Goal: Task Accomplishment & Management: Use online tool/utility

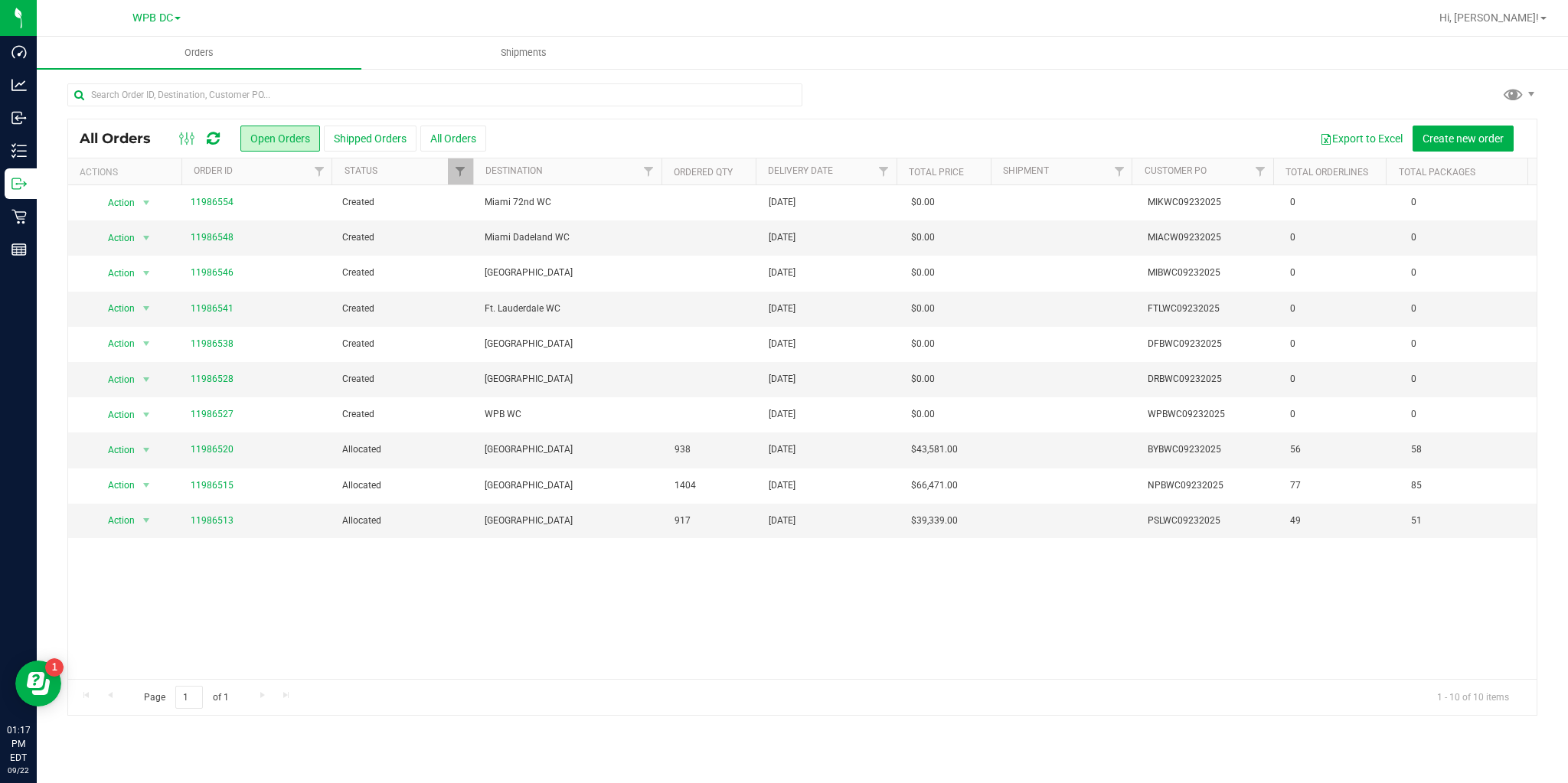
click at [205, 143] on div at bounding box center [199, 138] width 51 height 18
click at [212, 144] on icon at bounding box center [212, 139] width 13 height 16
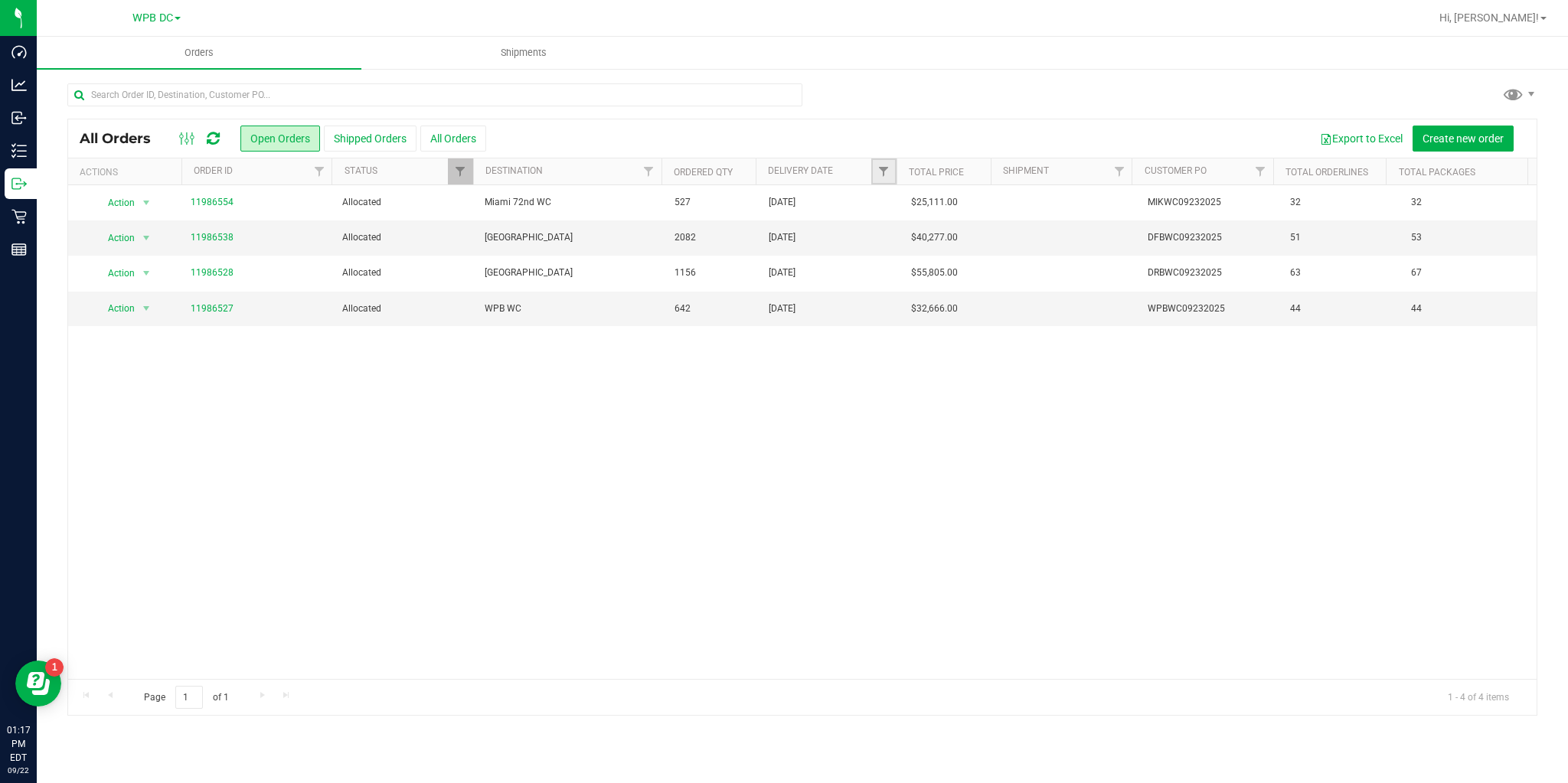
click at [884, 163] on link "Filter" at bounding box center [883, 172] width 25 height 26
click at [1028, 261] on span "select" at bounding box center [1026, 264] width 12 height 12
click at [940, 418] on link "23" at bounding box center [939, 423] width 22 height 23
type input "[DATE]"
click at [917, 303] on button "Filter" at bounding box center [917, 304] width 73 height 34
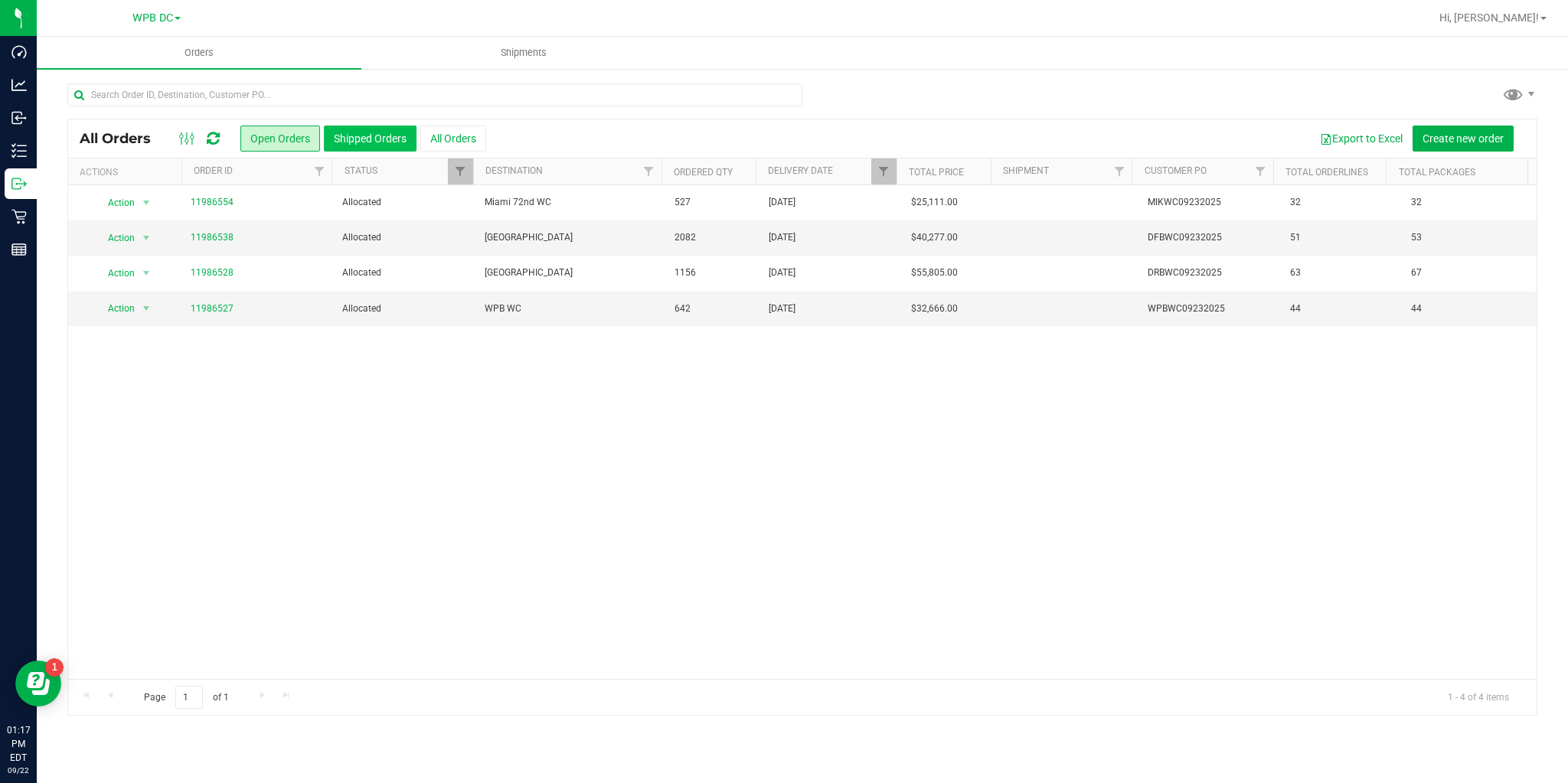
click at [362, 137] on button "Shipped Orders" at bounding box center [370, 138] width 92 height 26
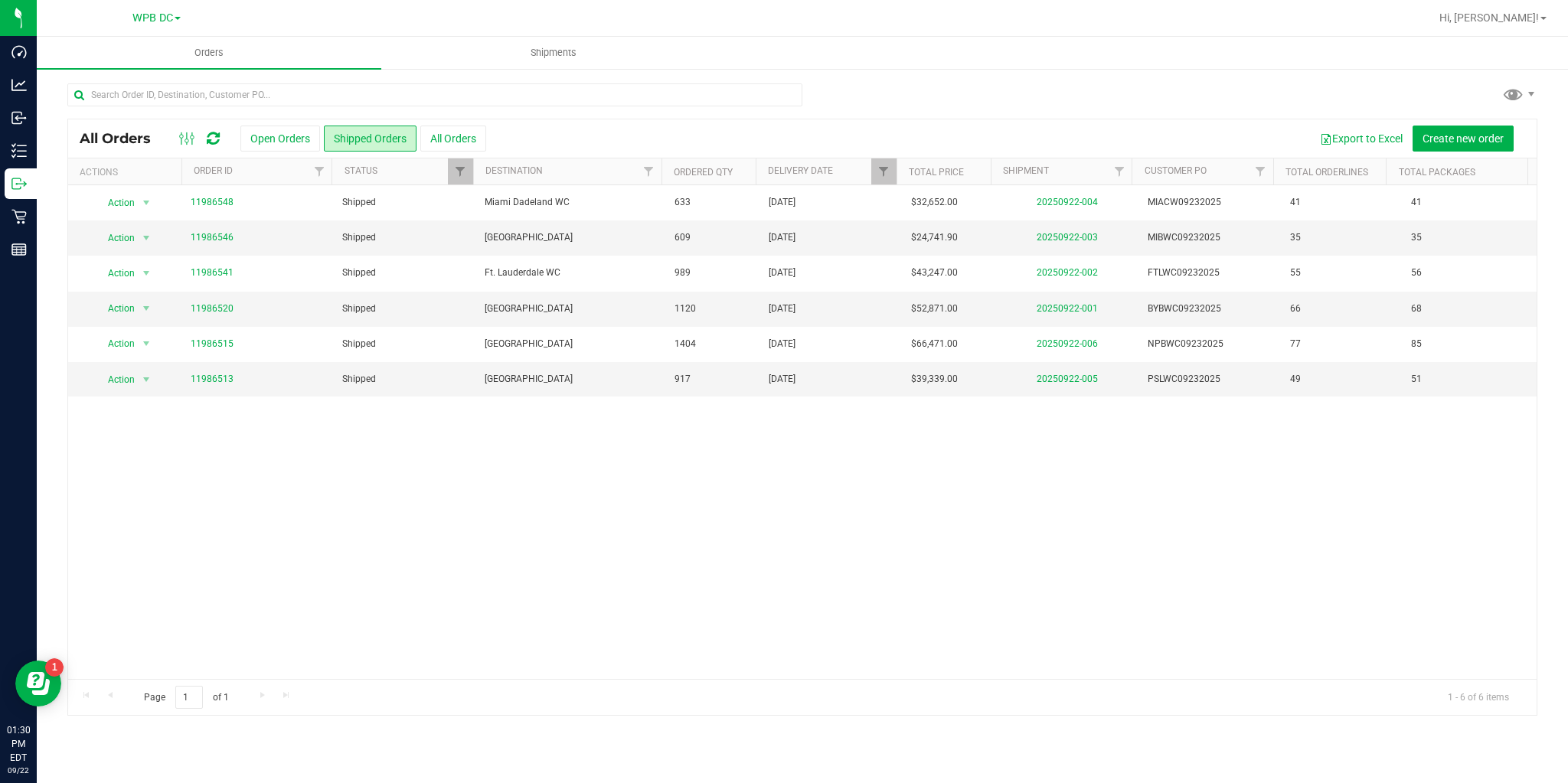
click at [214, 136] on icon at bounding box center [212, 139] width 13 height 16
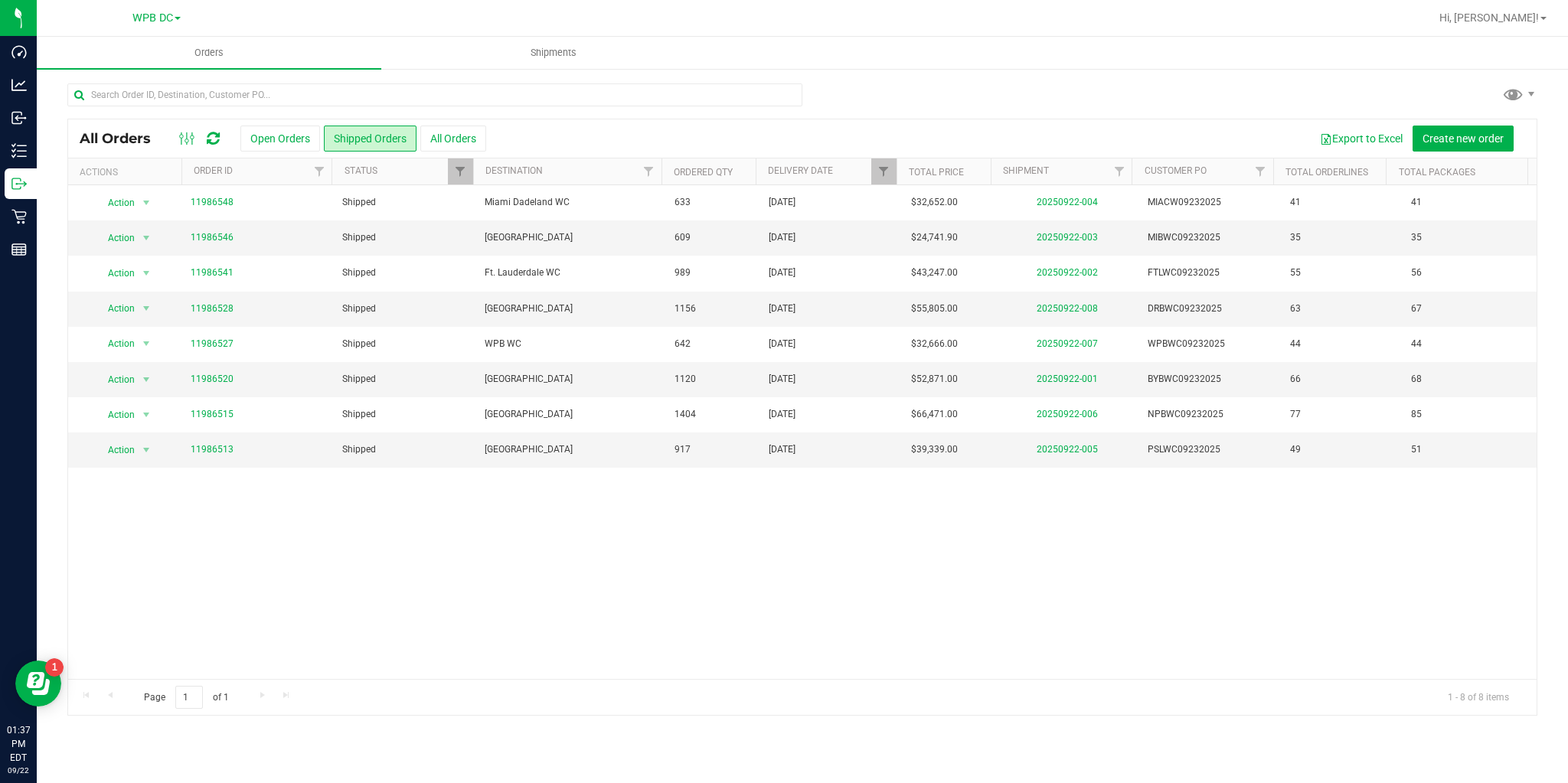
click at [212, 135] on icon at bounding box center [212, 139] width 13 height 16
click at [215, 136] on icon at bounding box center [212, 139] width 13 height 16
click at [282, 148] on button "Open Orders" at bounding box center [280, 138] width 79 height 26
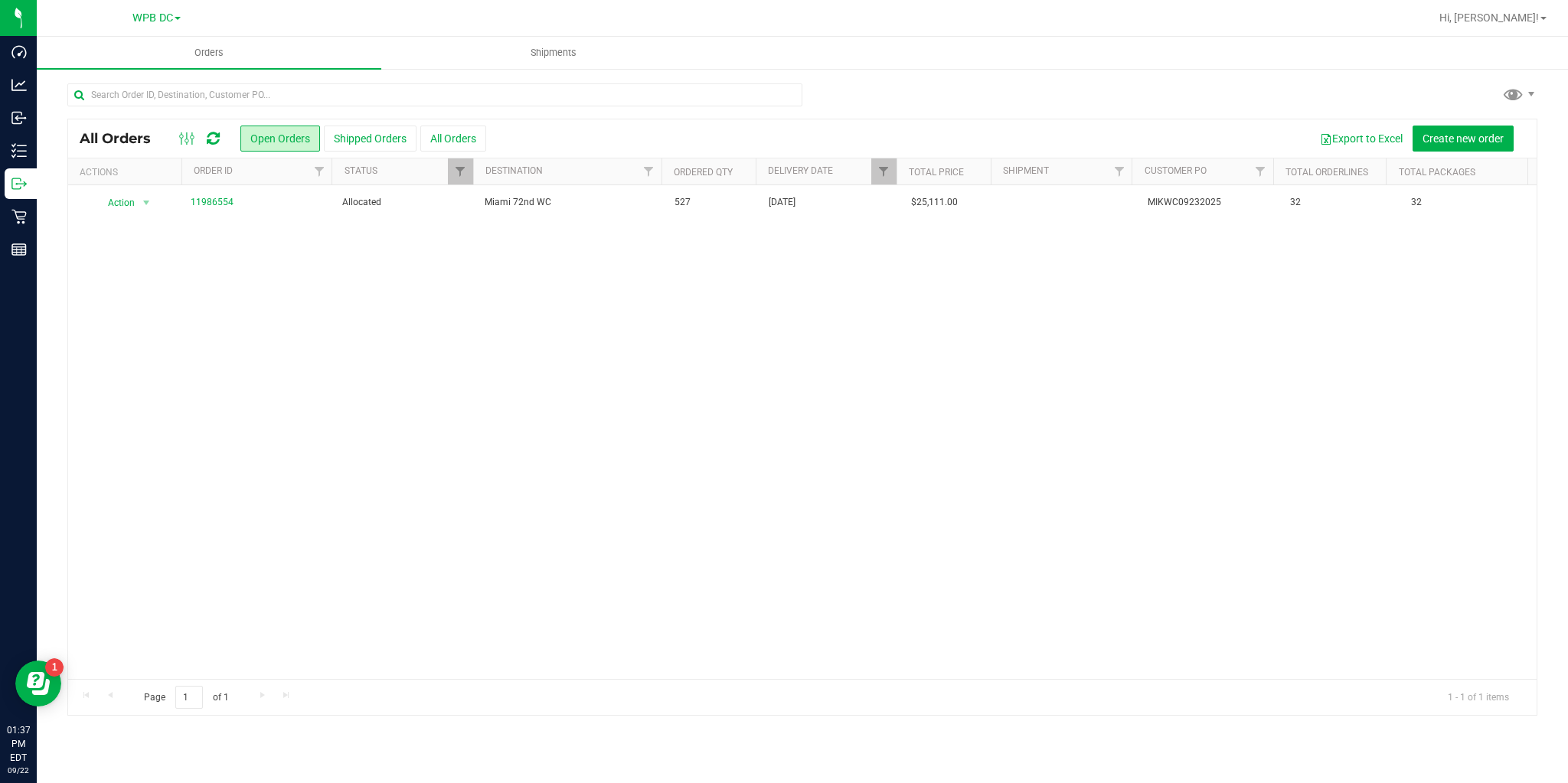
click at [356, 141] on button "Shipped Orders" at bounding box center [370, 138] width 92 height 26
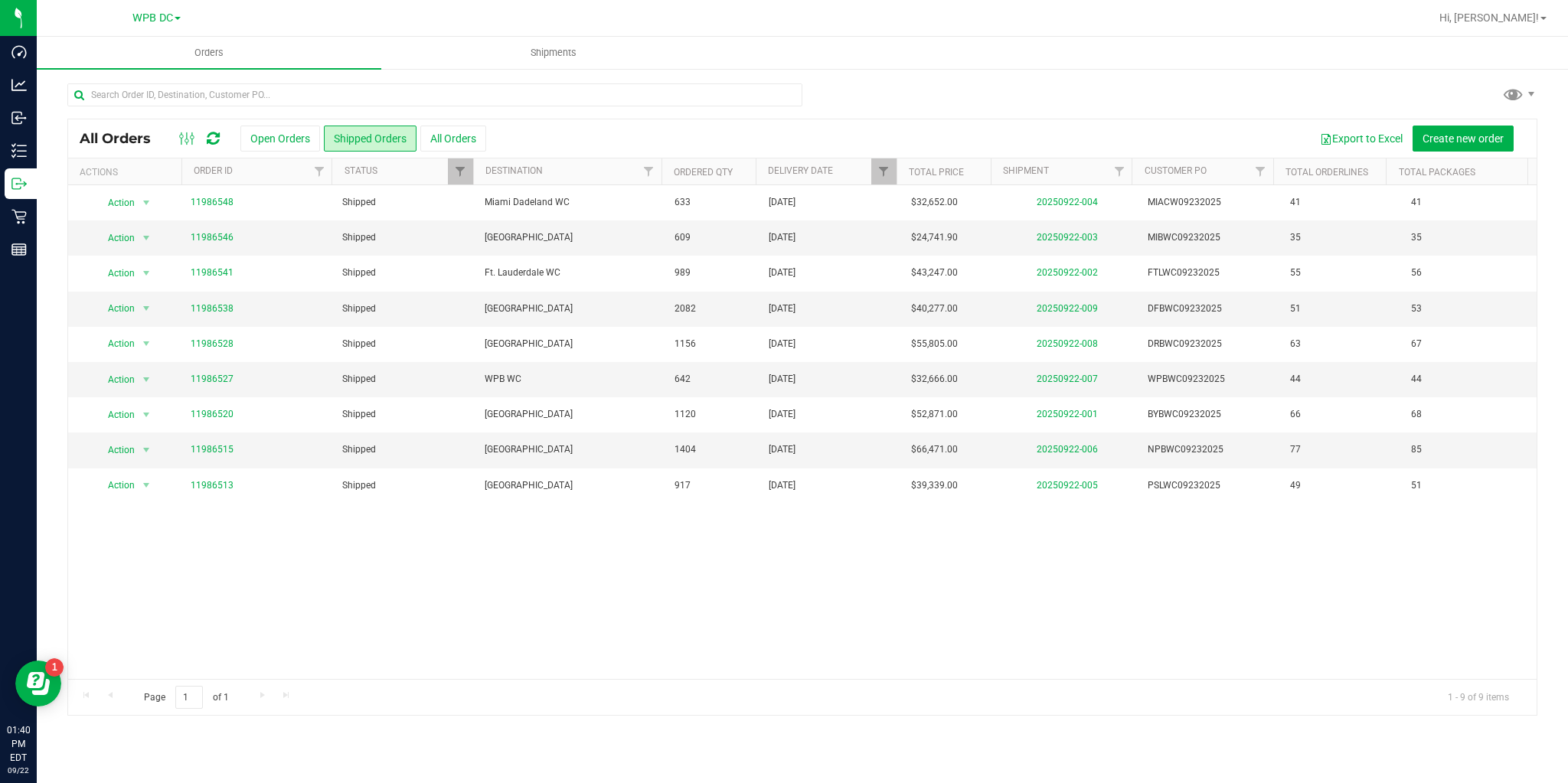
click at [212, 131] on link at bounding box center [212, 138] width 13 height 18
click at [209, 135] on icon at bounding box center [212, 139] width 13 height 16
click at [215, 132] on icon at bounding box center [212, 139] width 13 height 16
click at [209, 140] on icon at bounding box center [212, 139] width 13 height 16
click at [217, 141] on icon at bounding box center [212, 139] width 13 height 16
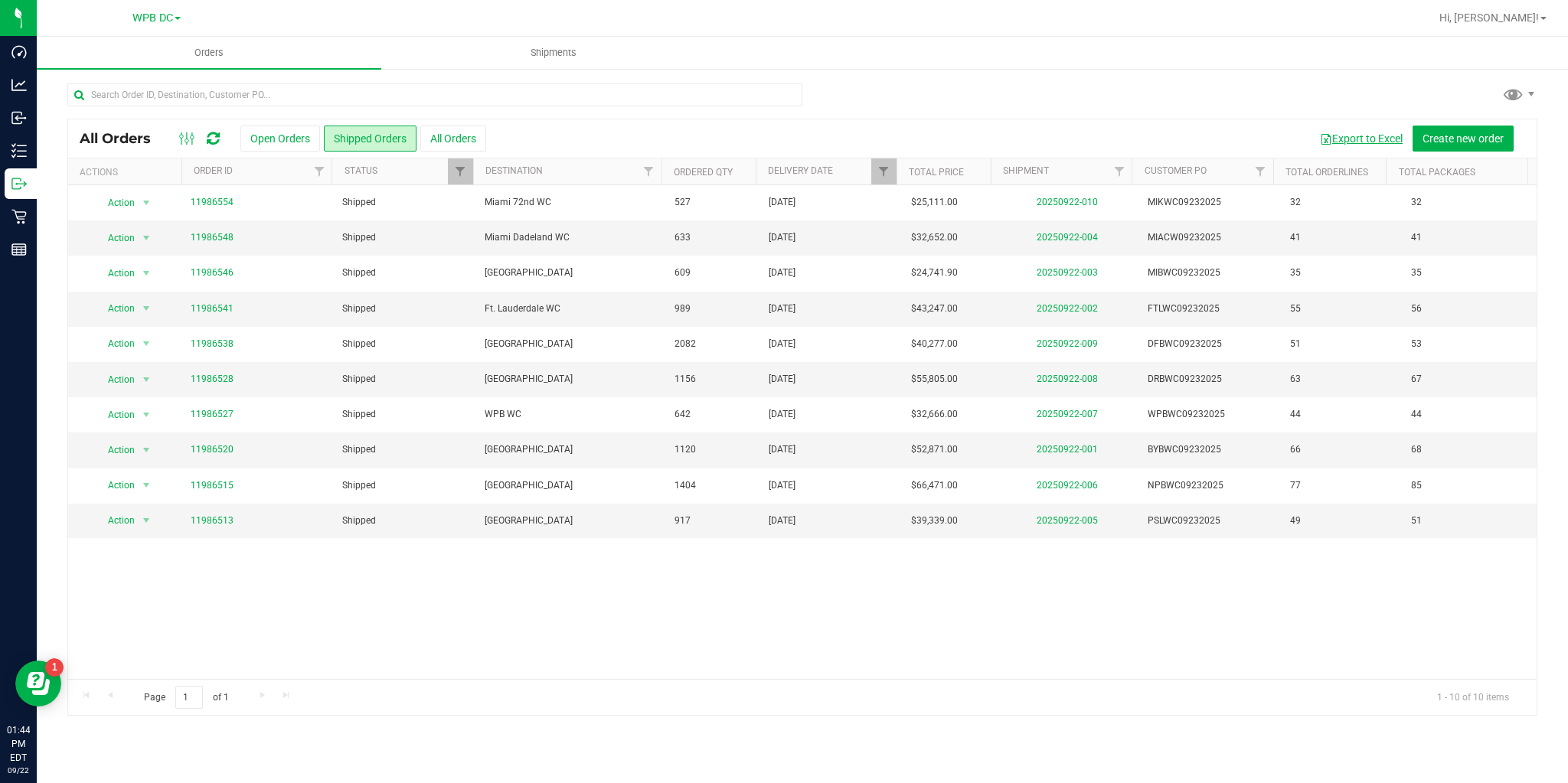
click at [1342, 143] on button "Export to Excel" at bounding box center [1361, 138] width 103 height 26
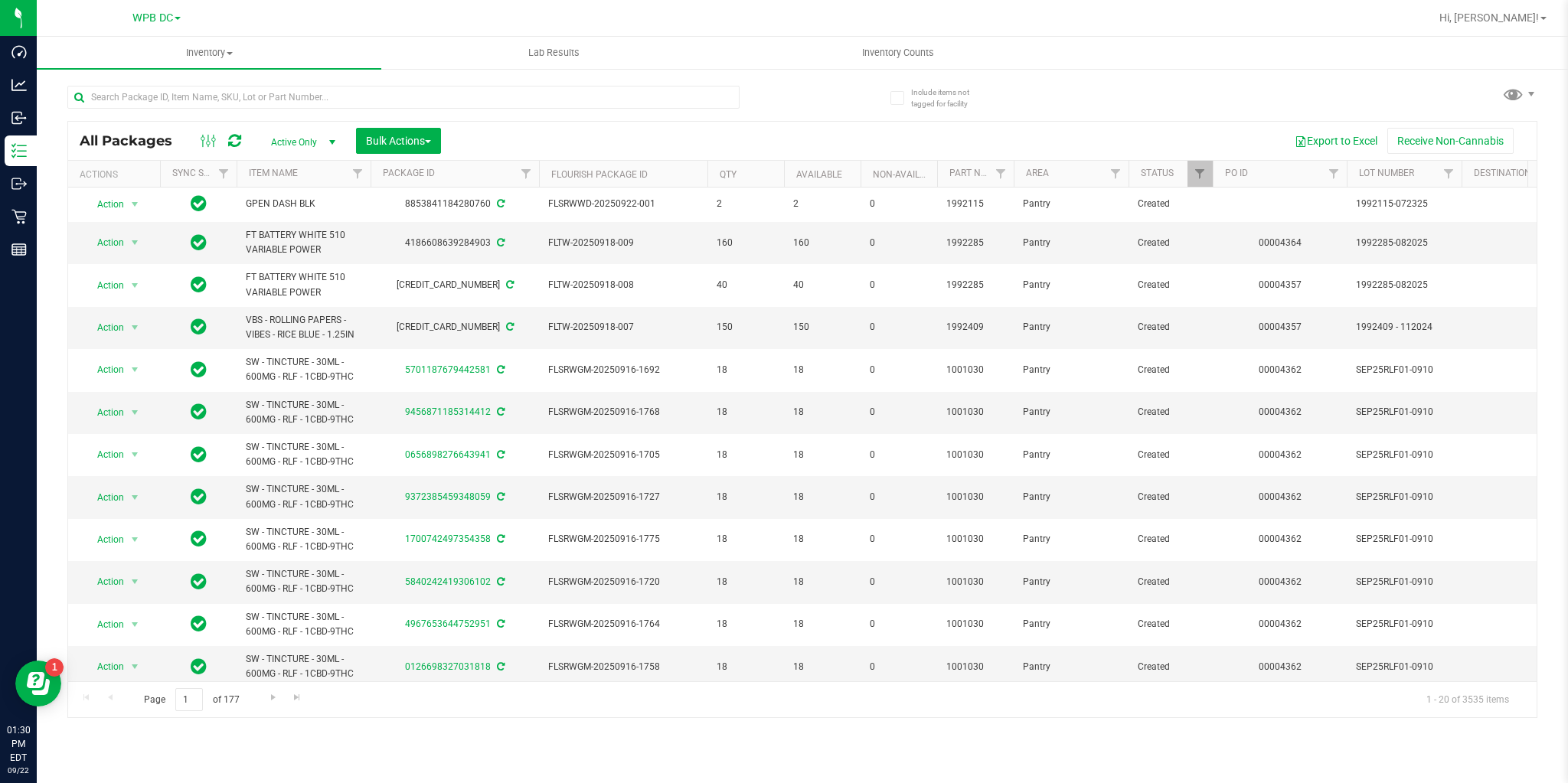
click at [232, 142] on icon at bounding box center [234, 141] width 13 height 16
